Goal: Answer question/provide support: Share knowledge or assist other users

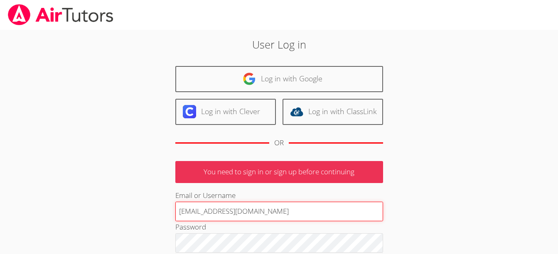
click at [223, 210] on input "[EMAIL_ADDRESS][DOMAIN_NAME]" at bounding box center [279, 212] width 208 height 20
click at [255, 212] on input "[DOMAIN_NAME]" at bounding box center [279, 212] width 208 height 20
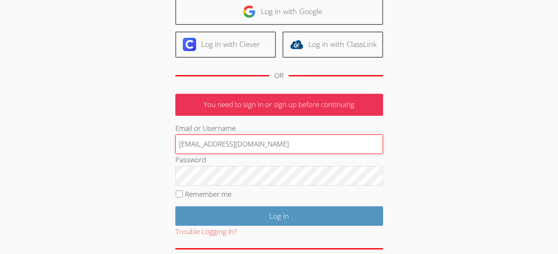
scroll to position [68, 0]
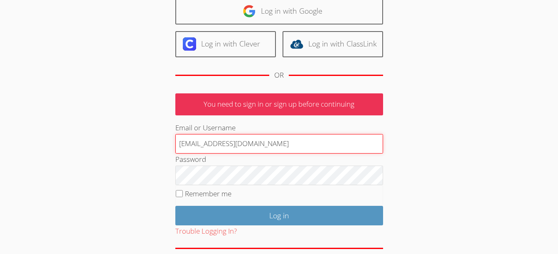
type input "[EMAIL_ADDRESS][DOMAIN_NAME]"
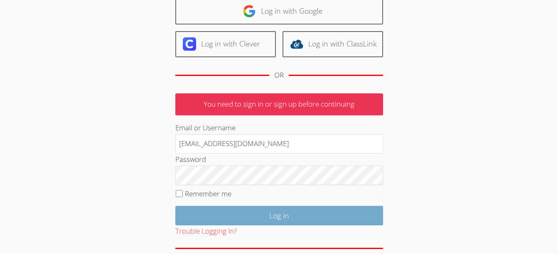
click at [298, 214] on input "Log in" at bounding box center [279, 216] width 208 height 20
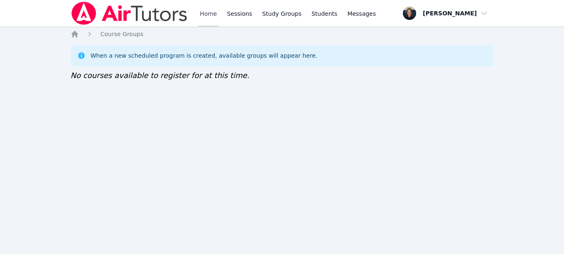
click at [206, 13] on link "Home" at bounding box center [208, 13] width 20 height 27
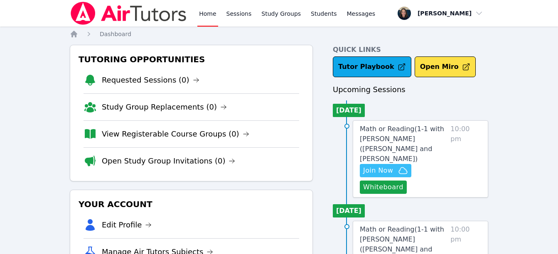
click at [395, 166] on span "Join Now" at bounding box center [385, 171] width 45 height 10
click at [380, 181] on button "Whiteboard" at bounding box center [383, 187] width 47 height 13
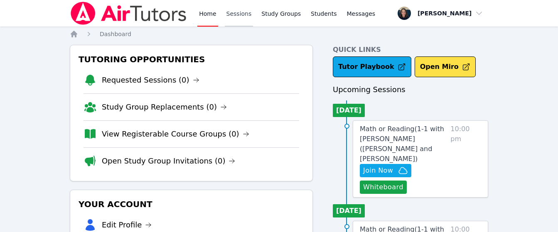
click at [228, 22] on link "Sessions" at bounding box center [239, 13] width 29 height 27
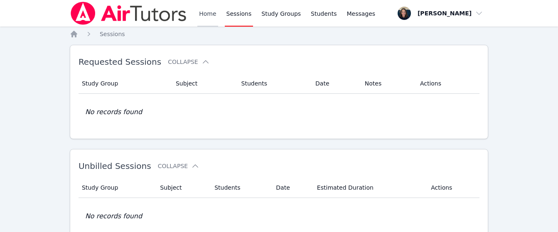
click at [204, 17] on link "Home" at bounding box center [207, 13] width 20 height 27
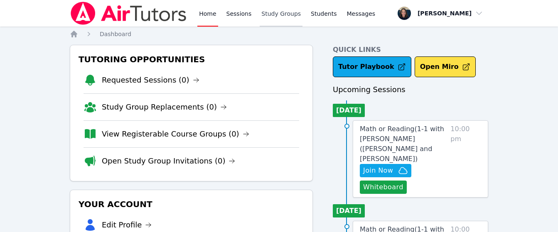
click at [271, 17] on link "Study Groups" at bounding box center [281, 13] width 43 height 27
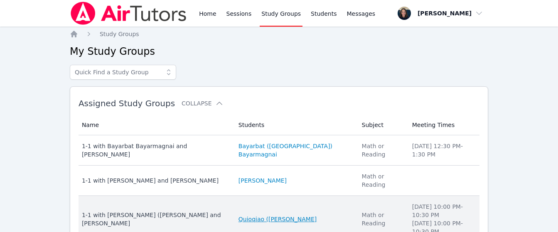
click at [250, 215] on link "Quioqiao (Mia) Yuan" at bounding box center [278, 219] width 78 height 8
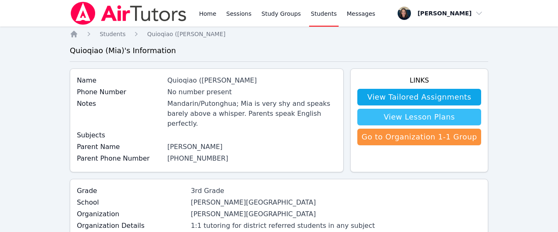
click at [431, 119] on link "View Lesson Plans" at bounding box center [419, 117] width 124 height 17
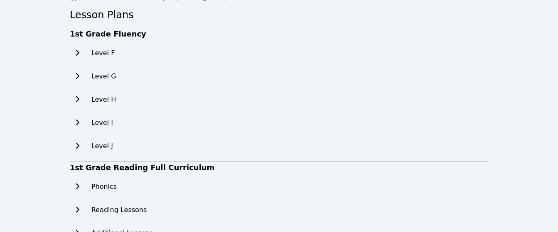
scroll to position [39, 0]
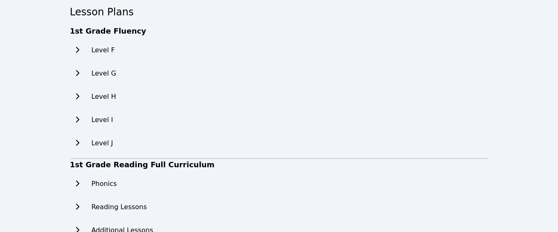
click at [102, 46] on h2 "Level F" at bounding box center [103, 50] width 24 height 10
click at [75, 53] on icon at bounding box center [77, 50] width 8 height 7
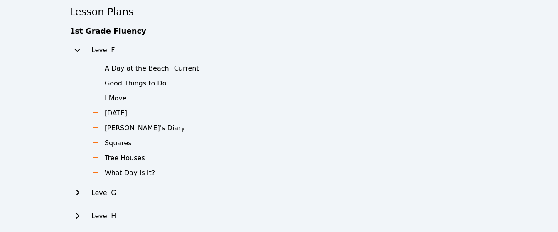
click at [75, 48] on icon at bounding box center [77, 50] width 8 height 7
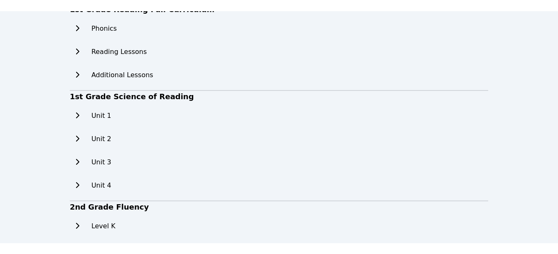
scroll to position [0, 0]
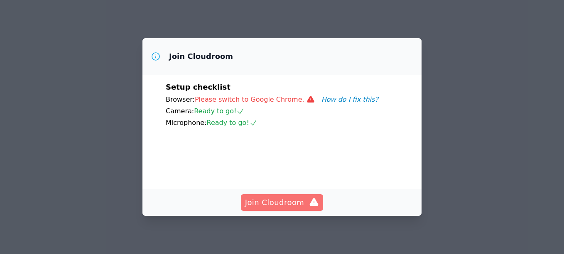
click at [280, 203] on span "Join Cloudroom" at bounding box center [282, 203] width 74 height 12
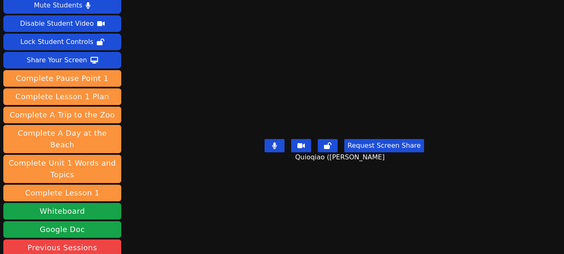
scroll to position [18, 0]
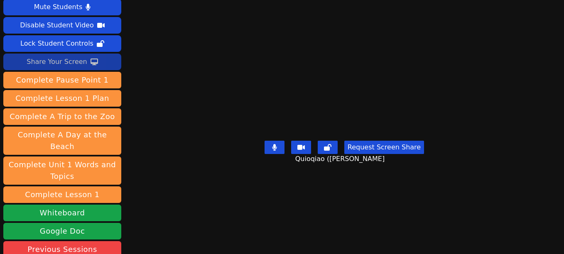
click at [61, 62] on div "Share Your Screen" at bounding box center [57, 61] width 61 height 13
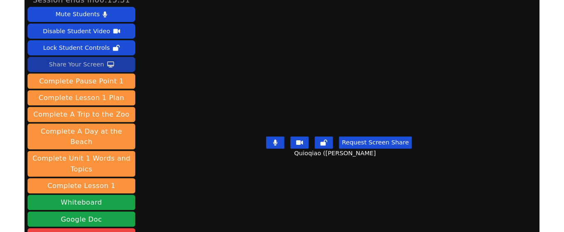
scroll to position [8, 0]
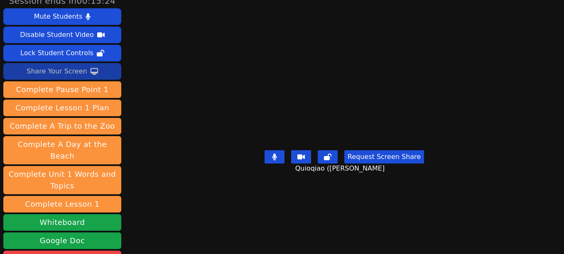
click at [68, 73] on div "Share Your Screen" at bounding box center [57, 71] width 61 height 13
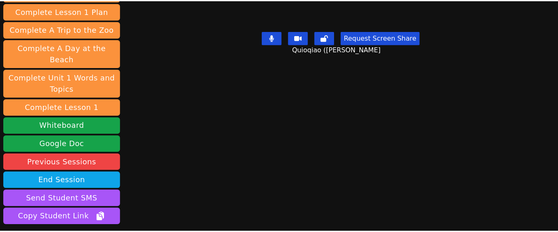
scroll to position [158, 0]
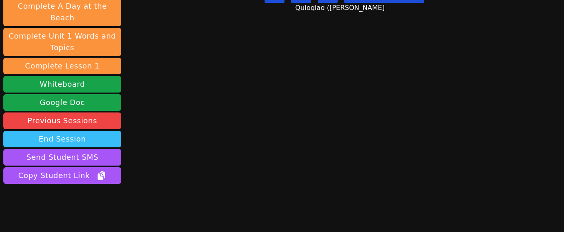
click at [52, 131] on button "End Session" at bounding box center [62, 139] width 118 height 17
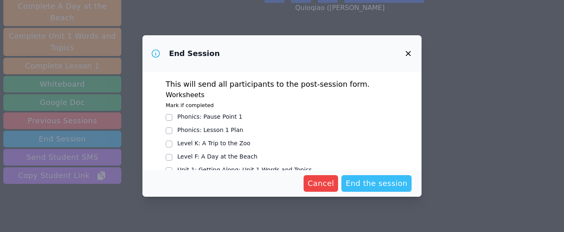
click at [374, 181] on span "End the session" at bounding box center [377, 184] width 62 height 12
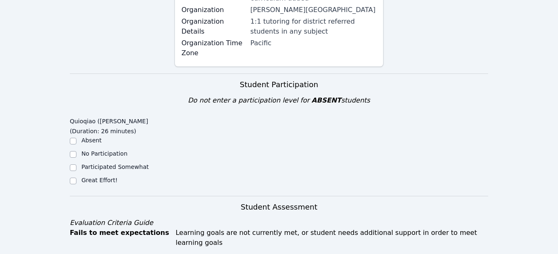
scroll to position [229, 0]
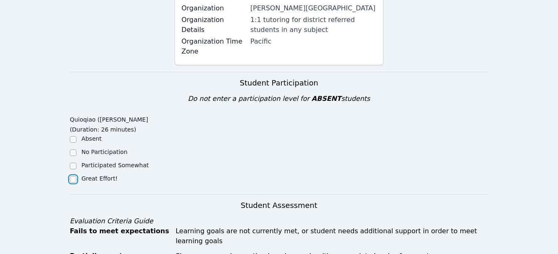
click at [71, 176] on input "Great Effort!" at bounding box center [73, 179] width 7 height 7
checkbox input "true"
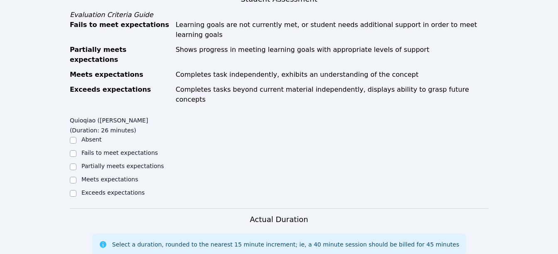
scroll to position [437, 0]
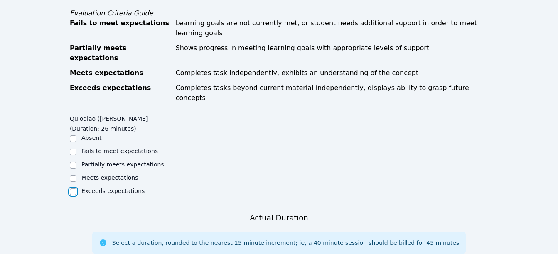
click at [74, 189] on input "Exceeds expectations" at bounding box center [73, 192] width 7 height 7
checkbox input "true"
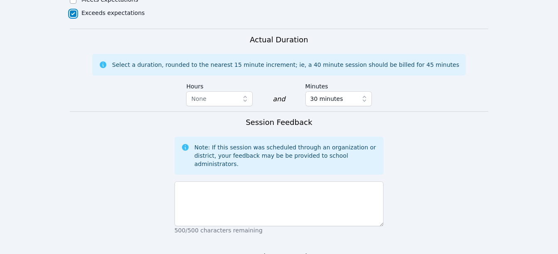
scroll to position [620, 0]
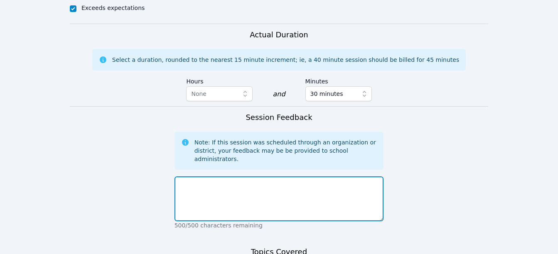
click at [280, 177] on textarea at bounding box center [279, 199] width 209 height 45
click at [322, 177] on textarea "I" at bounding box center [279, 199] width 209 height 45
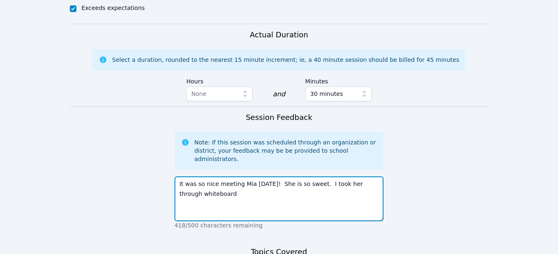
click at [371, 177] on textarea "It was so nice meeting Mia today! She is so sweet. I took her through whiteboard" at bounding box center [279, 199] width 209 height 45
click at [222, 177] on textarea "It was so nice meeting Mia today! She is so sweet. I took her through the white…" at bounding box center [279, 199] width 209 height 45
type textarea "It was so nice meeting Mia today! She is so sweet. I took her through the white…"
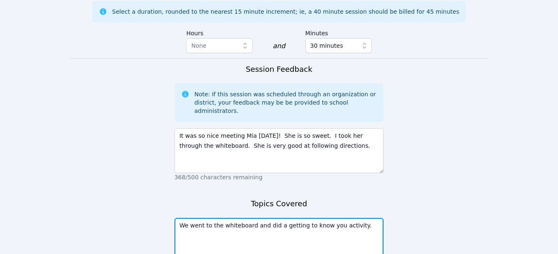
scroll to position [679, 0]
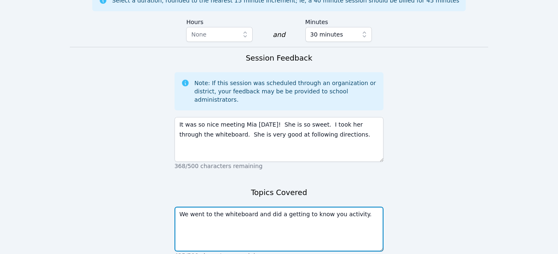
type textarea "We went to the whiteboard and did a getting to know you activity."
